Goal: Task Accomplishment & Management: Manage account settings

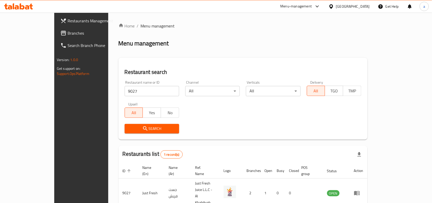
drag, startPoint x: 334, startPoint y: 1, endPoint x: 337, endPoint y: 5, distance: 4.4
click at [334, 1] on div "[GEOGRAPHIC_DATA]" at bounding box center [349, 6] width 49 height 12
click at [337, 5] on div "[GEOGRAPHIC_DATA]" at bounding box center [353, 7] width 34 height 6
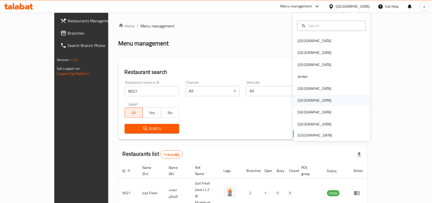
click at [305, 99] on div "[GEOGRAPHIC_DATA]" at bounding box center [315, 101] width 42 height 12
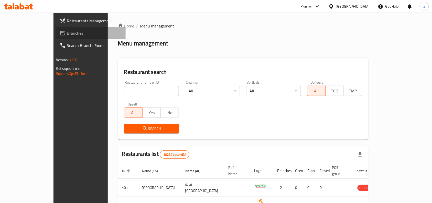
click at [67, 35] on span "Branches" at bounding box center [94, 33] width 55 height 6
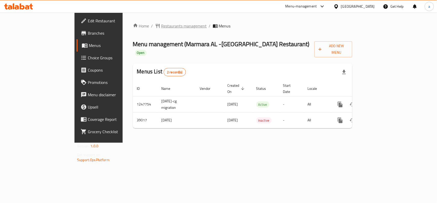
click at [161, 23] on span "Restaurants management" at bounding box center [184, 26] width 46 height 6
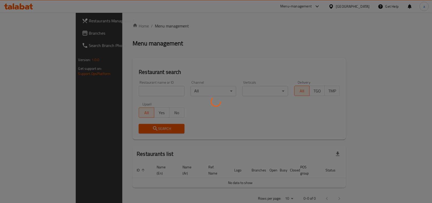
click at [373, 6] on div at bounding box center [216, 101] width 432 height 203
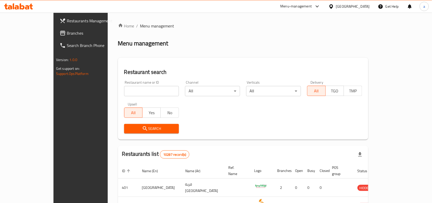
click at [370, 5] on div "[GEOGRAPHIC_DATA]" at bounding box center [353, 7] width 34 height 6
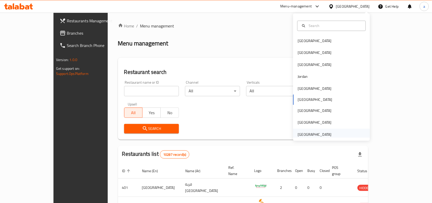
click at [320, 131] on div "[GEOGRAPHIC_DATA]" at bounding box center [315, 134] width 42 height 12
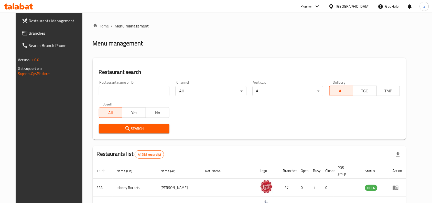
click at [47, 32] on span "Branches" at bounding box center [56, 33] width 55 height 6
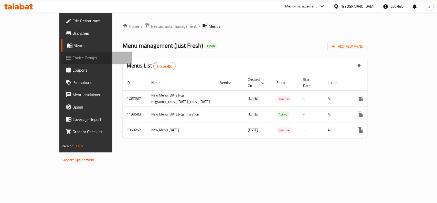
click at [73, 58] on span "Choice Groups" at bounding box center [101, 58] width 56 height 6
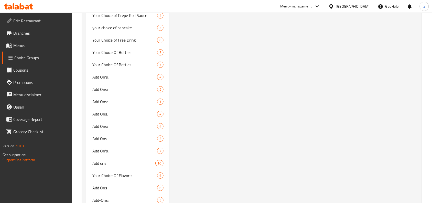
scroll to position [1557, 0]
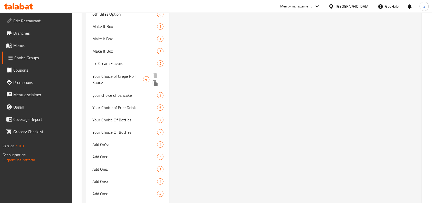
click at [126, 73] on span "Your Choice of Crepe Roll Sauce" at bounding box center [117, 79] width 50 height 12
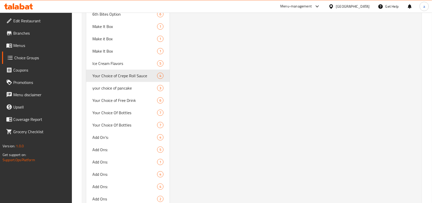
type input "Your Choice of Crepe Roll Sauce"
type input "اختيارك من صلصة الكريب رول"
type input "1"
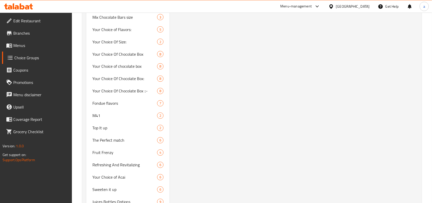
scroll to position [836, 0]
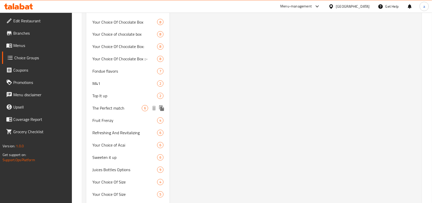
click at [102, 105] on span "The Perfect match" at bounding box center [116, 108] width 49 height 6
type input "The Perfect match"
type input "تطابق مثالي"
type input "0"
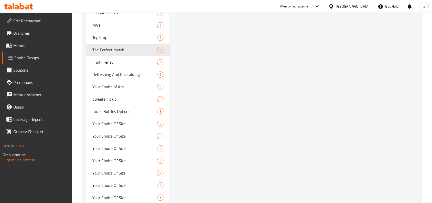
scroll to position [885, 0]
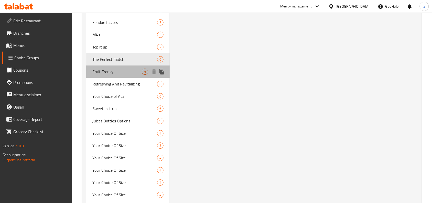
click at [127, 68] on span "Fruit Frenzy" at bounding box center [116, 71] width 49 height 6
type input "Fruit Frenzy"
type input "فرنزي الفواكة"
type input "4"
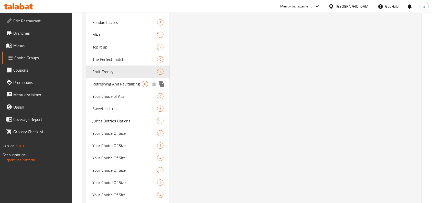
click at [98, 81] on span "Refreshing And Revitalizing" at bounding box center [116, 84] width 49 height 6
type input "Refreshing And Revitalizing"
type input "منعش وإحياء"
type input "6"
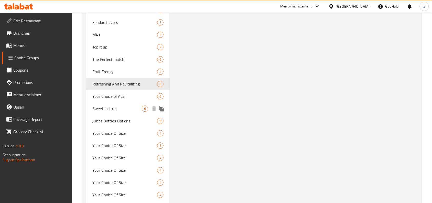
click at [96, 102] on div "Sweeten it up 6" at bounding box center [127, 108] width 83 height 12
type input "Sweeten it up"
type input "زيدها حلا"
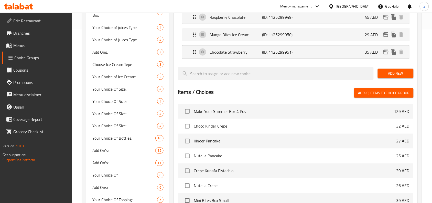
scroll to position [177, 0]
